Goal: Transaction & Acquisition: Subscribe to service/newsletter

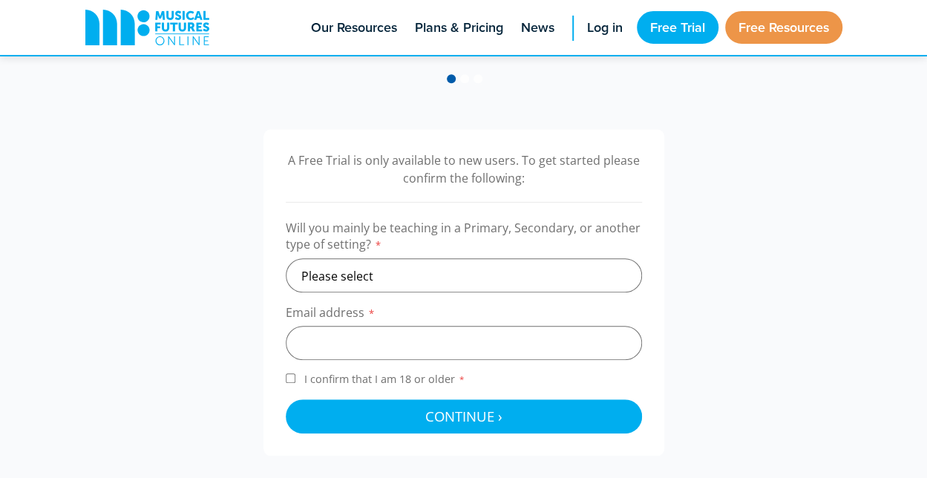
scroll to position [445, 0]
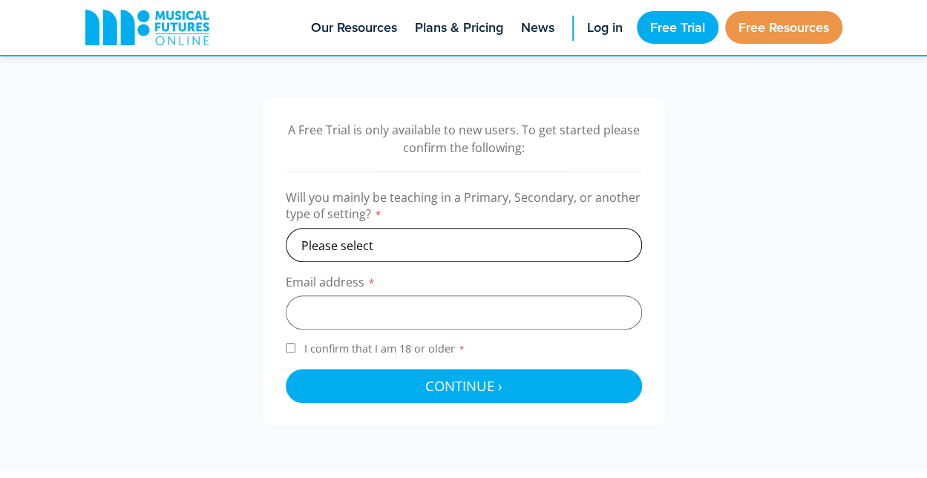
click at [373, 238] on select "Please select Primary Secondary Other" at bounding box center [464, 245] width 356 height 34
select select "primary"
click at [286, 228] on select "Please select Primary Secondary Other" at bounding box center [464, 245] width 356 height 34
click at [331, 311] on input "email" at bounding box center [464, 312] width 356 height 34
paste input "uaemusic2025@gmail.com"
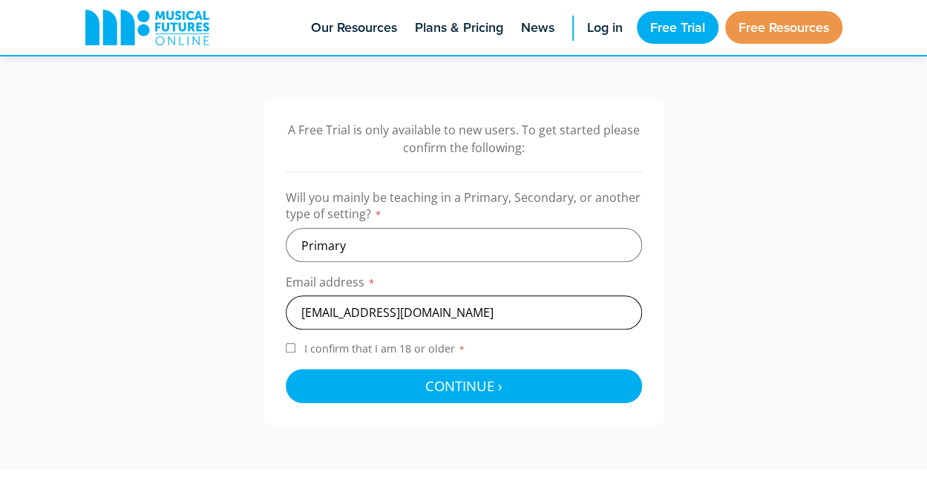
type input "uaemusic2025@gmail.com"
click at [292, 348] on input "I confirm that I am 18 or older *" at bounding box center [291, 348] width 10 height 10
checkbox input "true"
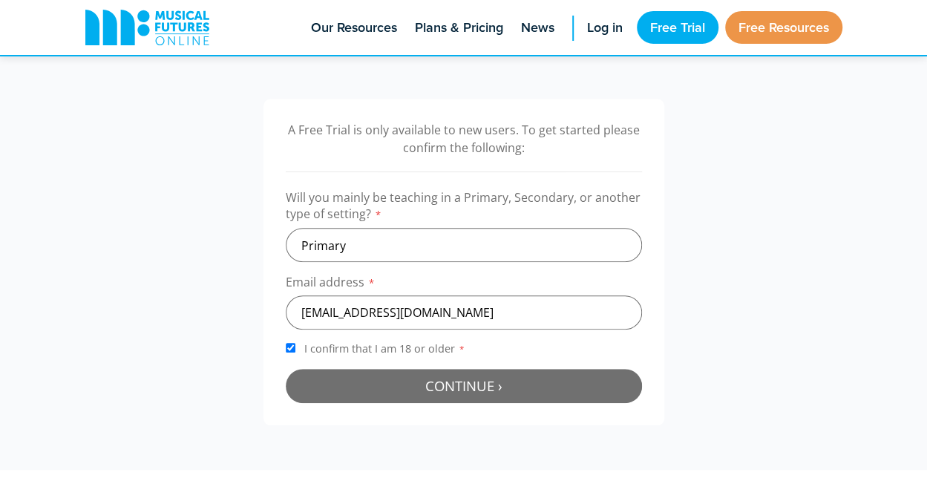
click at [467, 379] on span "Continue ›" at bounding box center [463, 385] width 77 height 19
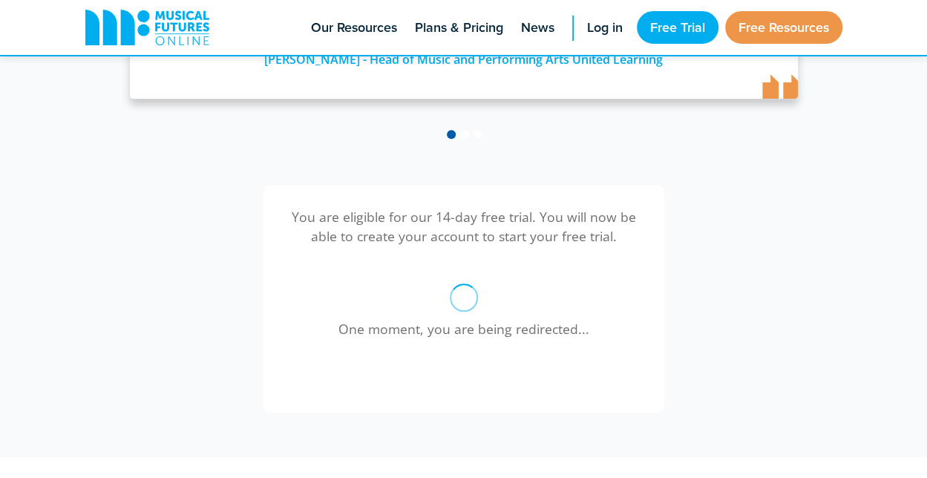
scroll to position [335, 0]
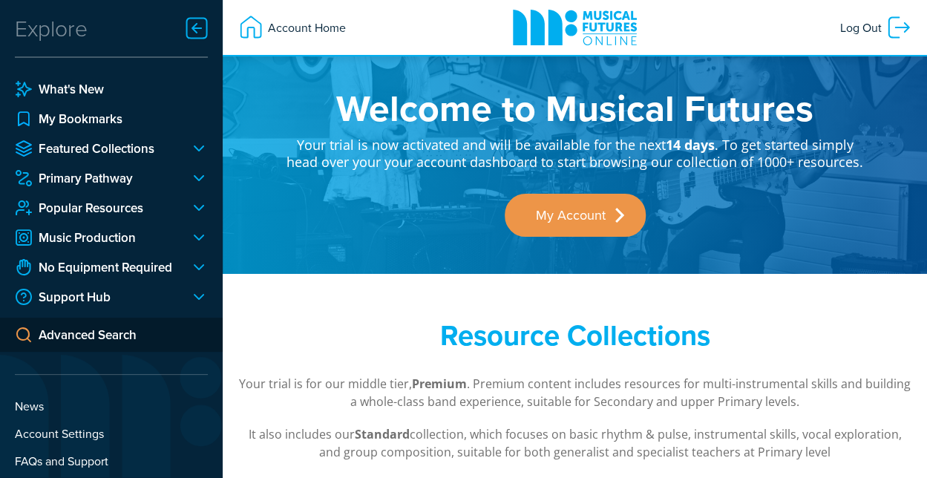
click at [199, 232] on div at bounding box center [193, 238] width 30 height 18
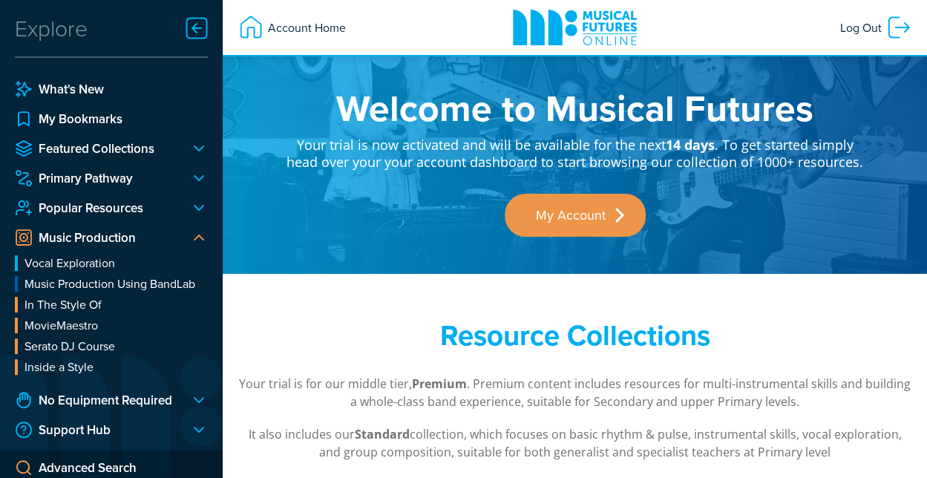
click at [199, 232] on div at bounding box center [193, 238] width 30 height 18
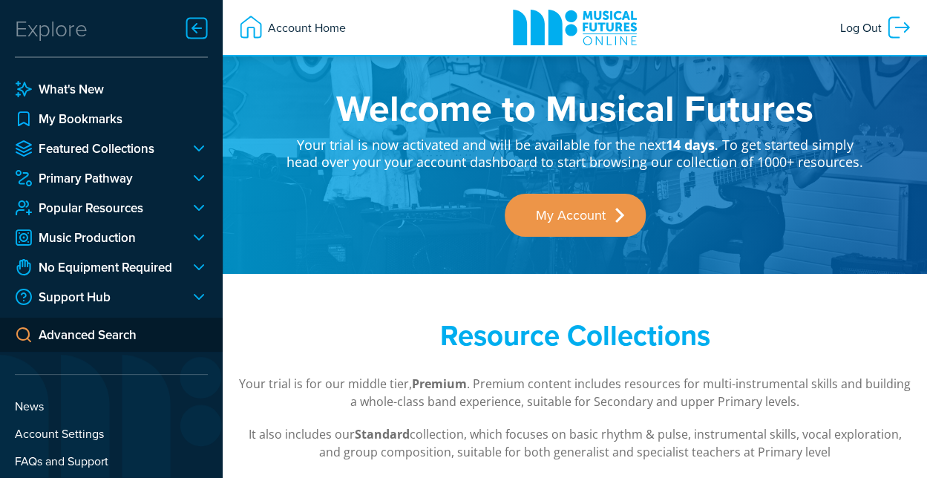
click at [189, 142] on div at bounding box center [193, 149] width 30 height 18
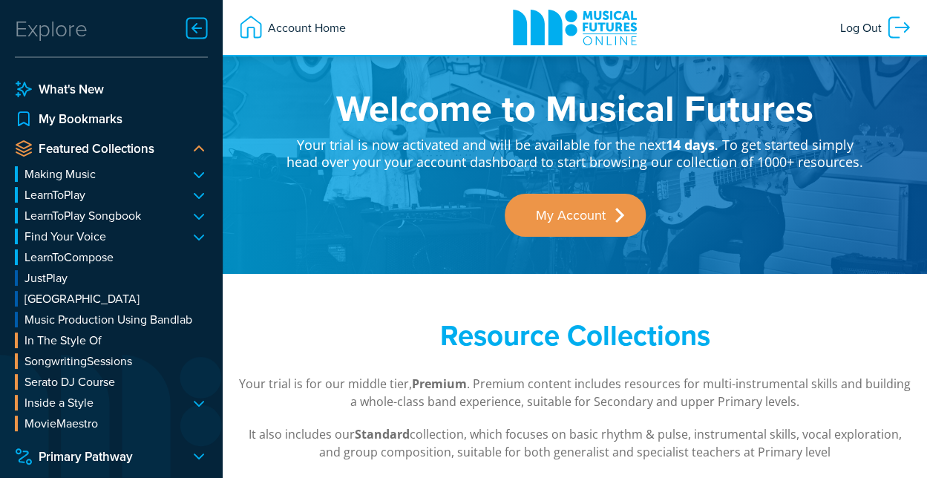
click at [200, 172] on li "Making Music Body Percussion ChairDrumming SimplySamba Untuned Percussion Class…" at bounding box center [111, 174] width 193 height 16
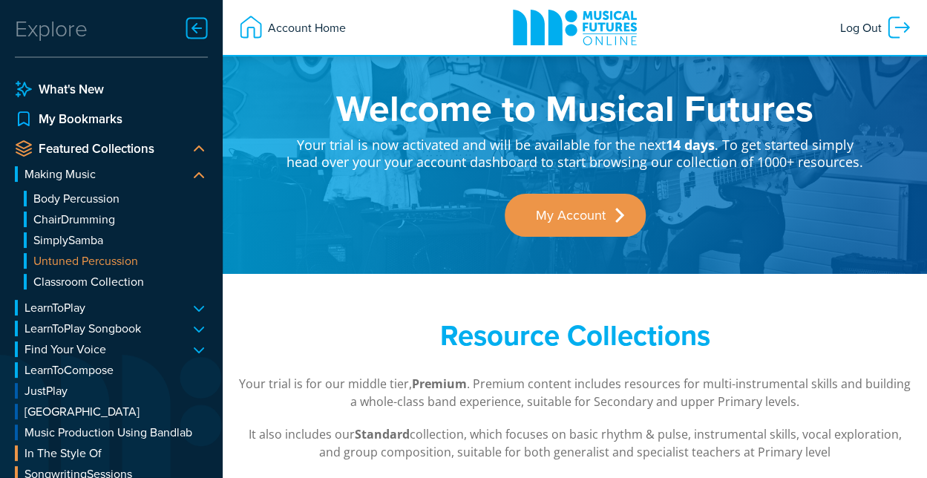
click at [100, 259] on link "Untuned Percussion" at bounding box center [116, 261] width 184 height 16
